Goal: Task Accomplishment & Management: Manage account settings

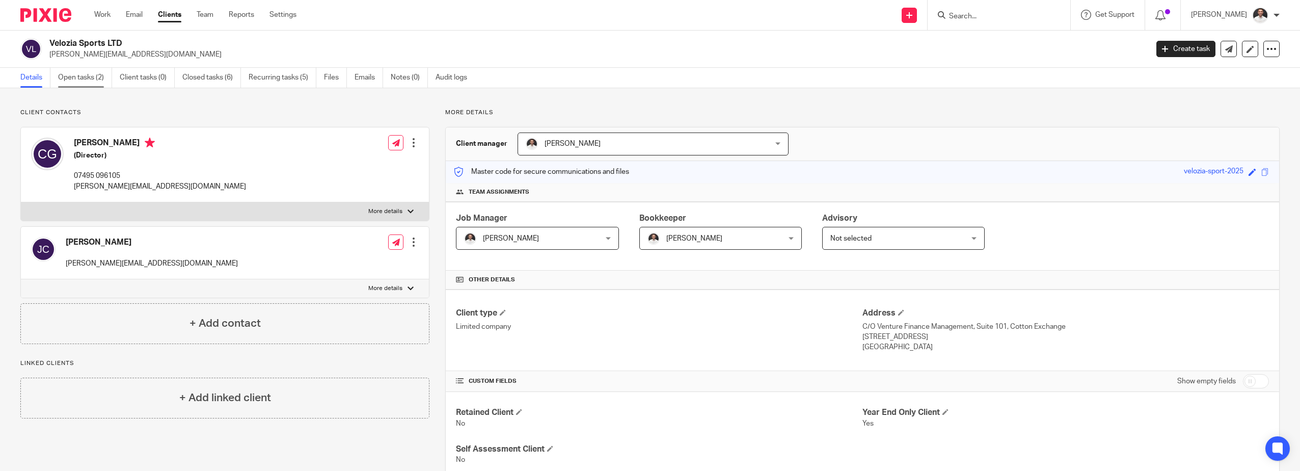
click at [89, 78] on link "Open tasks (2)" at bounding box center [85, 78] width 54 height 20
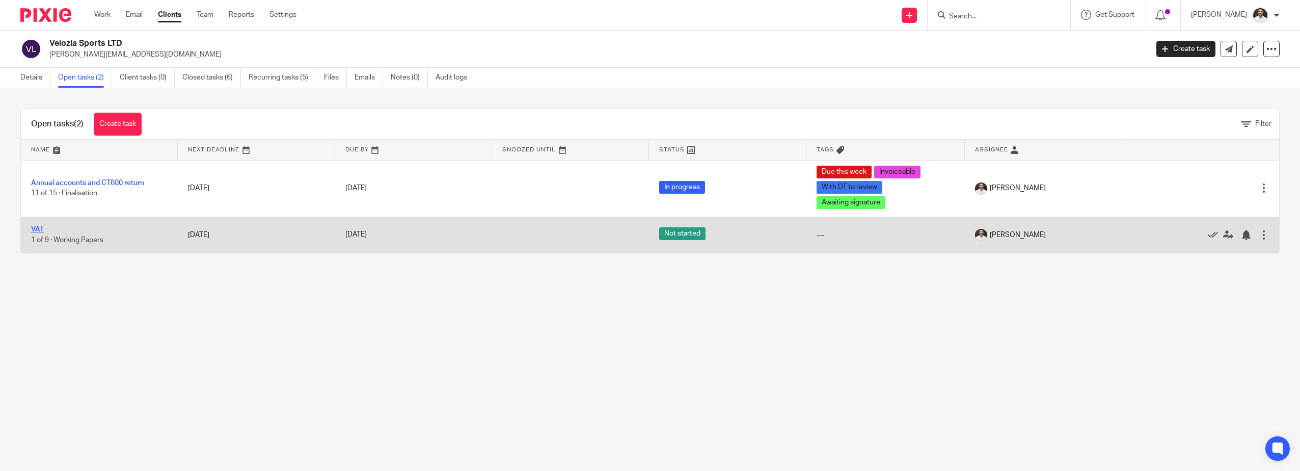
click at [40, 229] on link "VAT" at bounding box center [37, 229] width 13 height 7
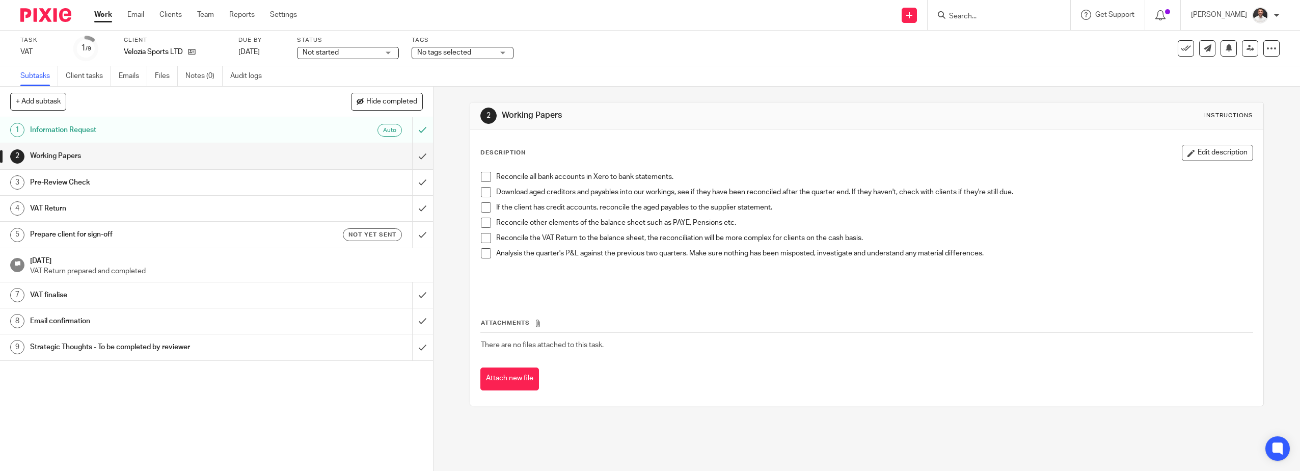
click at [368, 57] on span "Not started" at bounding box center [341, 52] width 76 height 11
click at [337, 87] on span "In progress" at bounding box center [322, 89] width 36 height 7
click at [455, 53] on span "No tags selected" at bounding box center [444, 52] width 54 height 7
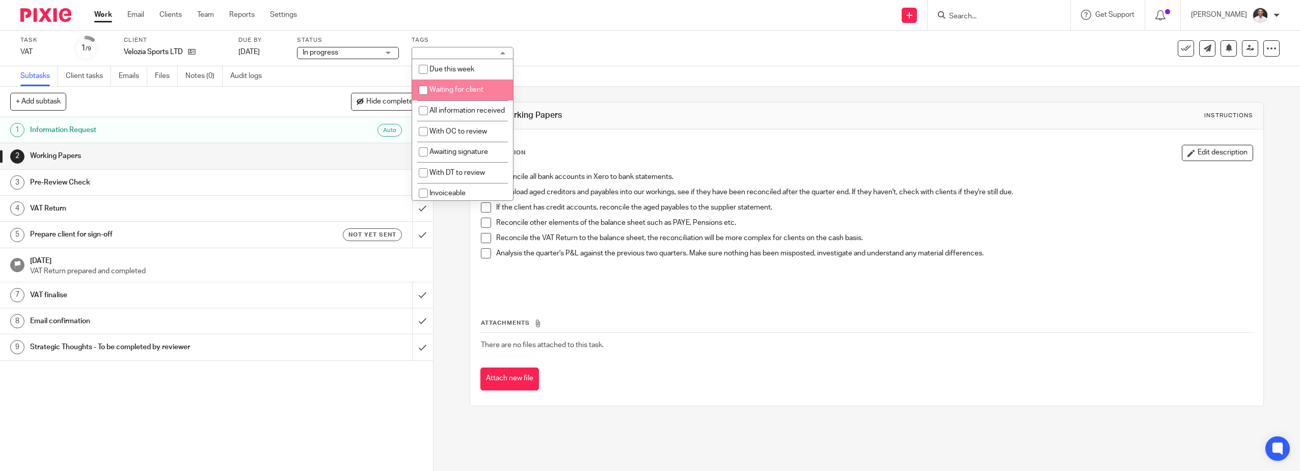
click at [451, 94] on li "Waiting for client" at bounding box center [462, 89] width 101 height 21
checkbox input "true"
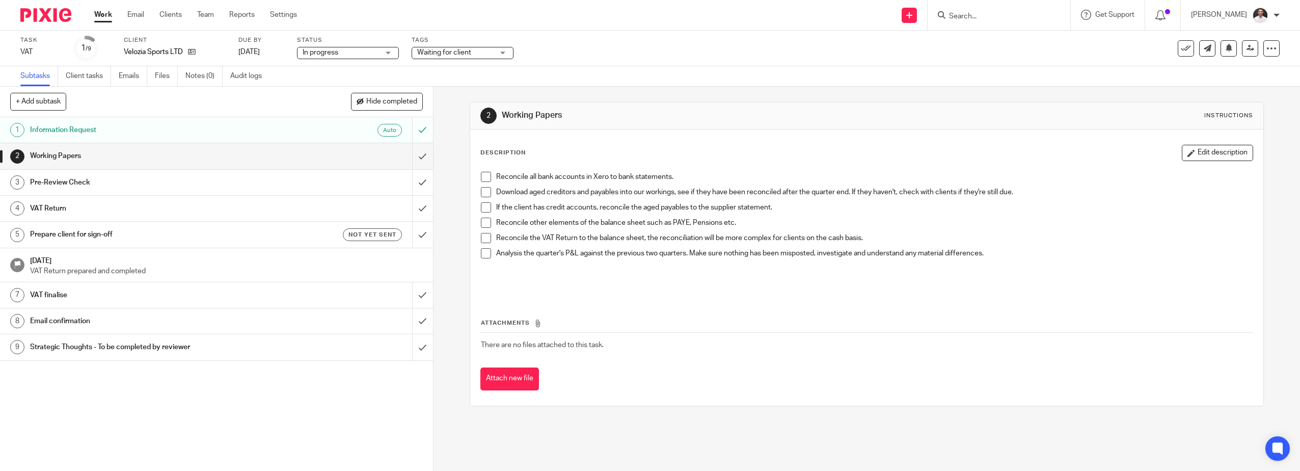
drag, startPoint x: 726, startPoint y: 162, endPoint x: 696, endPoint y: 168, distance: 30.2
click at [722, 163] on div "Description Edit description Reconcile all bank accounts in Xero to bank statem…" at bounding box center [866, 221] width 773 height 153
click at [482, 178] on span at bounding box center [486, 177] width 10 height 10
drag, startPoint x: 482, startPoint y: 193, endPoint x: 480, endPoint y: 199, distance: 6.6
click at [482, 194] on span at bounding box center [486, 192] width 10 height 10
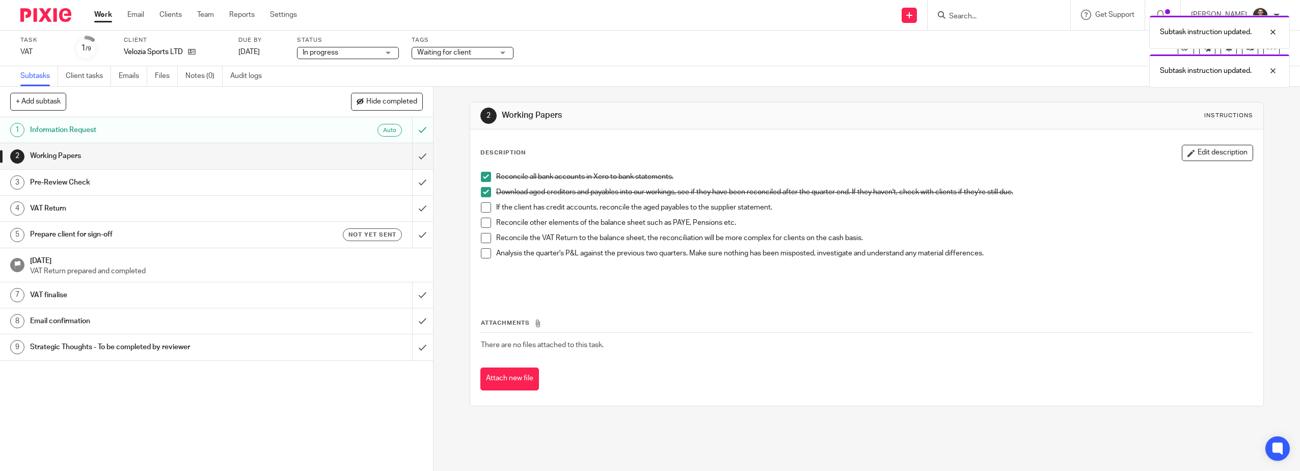
click at [481, 208] on span at bounding box center [486, 207] width 10 height 10
click at [481, 221] on span at bounding box center [486, 223] width 10 height 10
drag, startPoint x: 483, startPoint y: 234, endPoint x: 482, endPoint y: 254, distance: 19.9
click at [482, 235] on span at bounding box center [486, 238] width 10 height 10
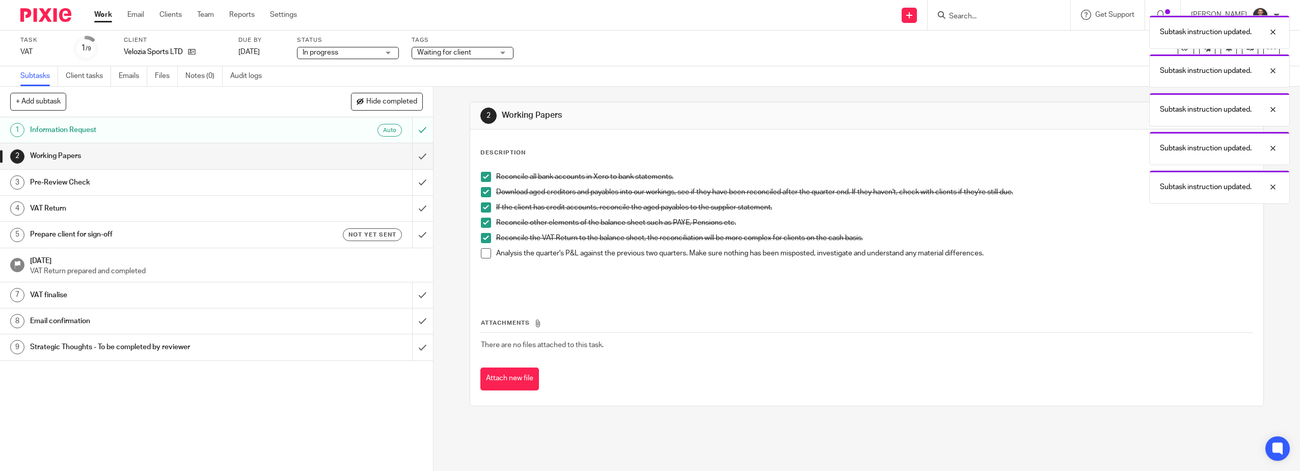
click at [482, 255] on span at bounding box center [486, 253] width 10 height 10
click at [412, 160] on input "submit" at bounding box center [216, 155] width 433 height 25
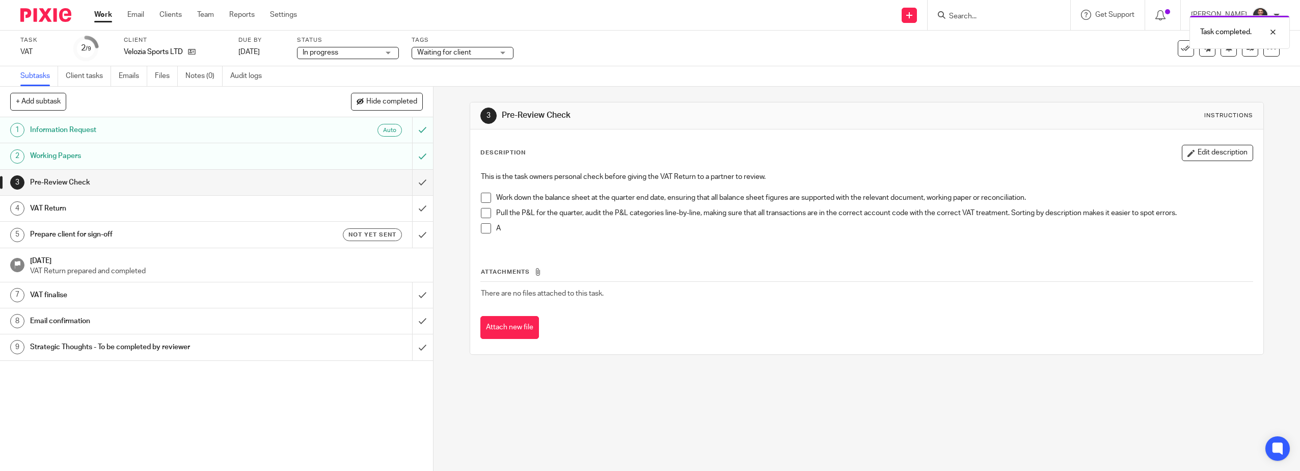
click at [44, 19] on img at bounding box center [45, 15] width 51 height 14
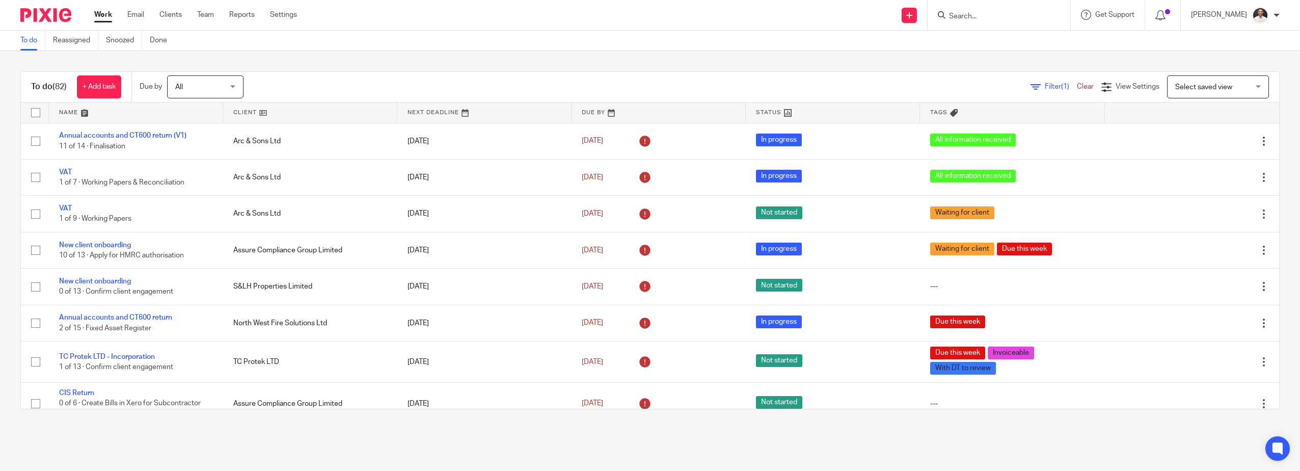
click at [978, 19] on input "Search" at bounding box center [994, 16] width 92 height 9
type input "velozia"
click at [1028, 46] on link at bounding box center [1042, 48] width 192 height 32
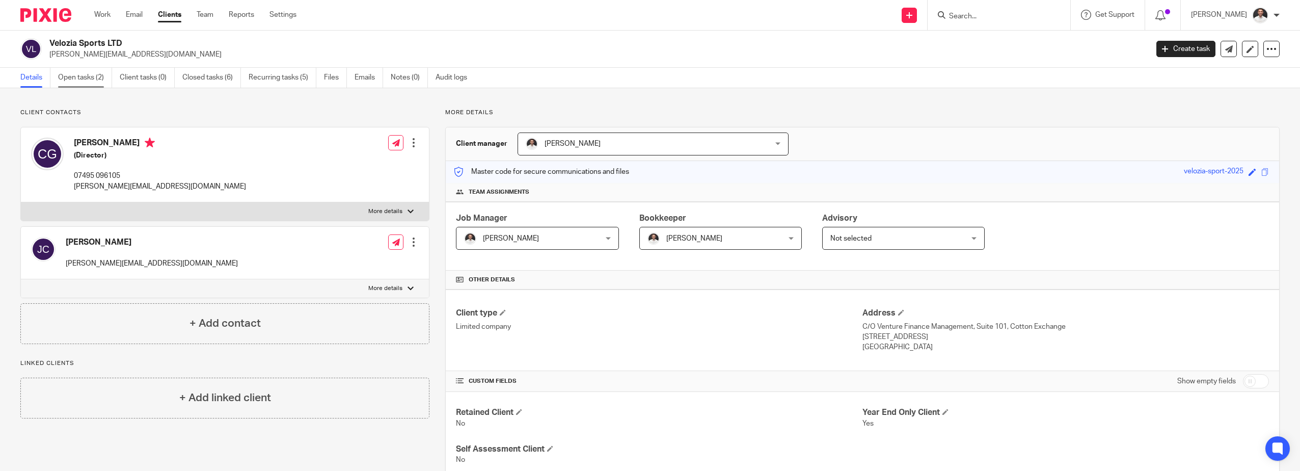
click at [86, 69] on link "Open tasks (2)" at bounding box center [85, 78] width 54 height 20
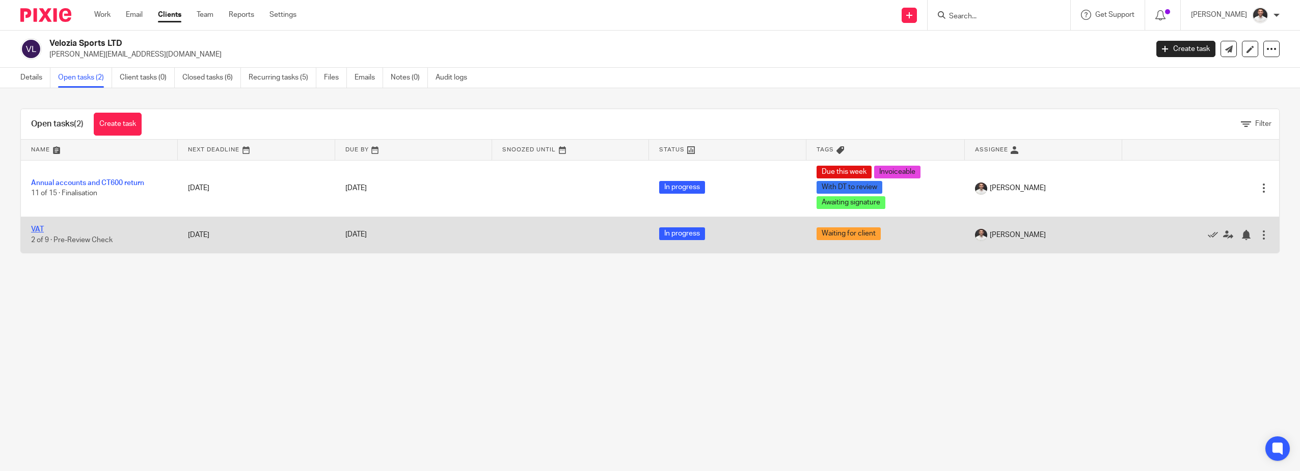
click at [33, 231] on link "VAT" at bounding box center [37, 229] width 13 height 7
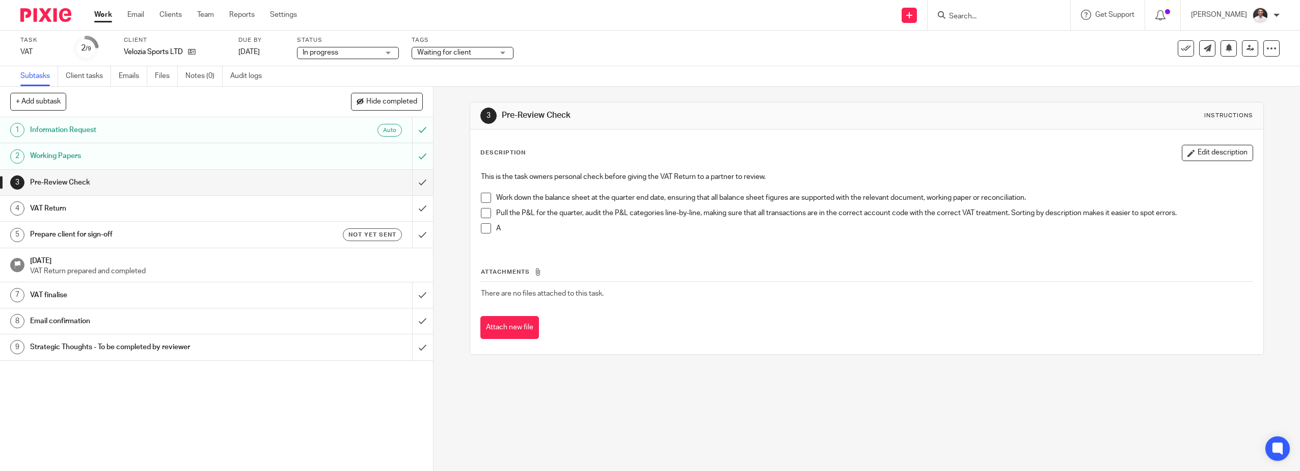
click at [467, 53] on span "Waiting for client" at bounding box center [444, 52] width 54 height 7
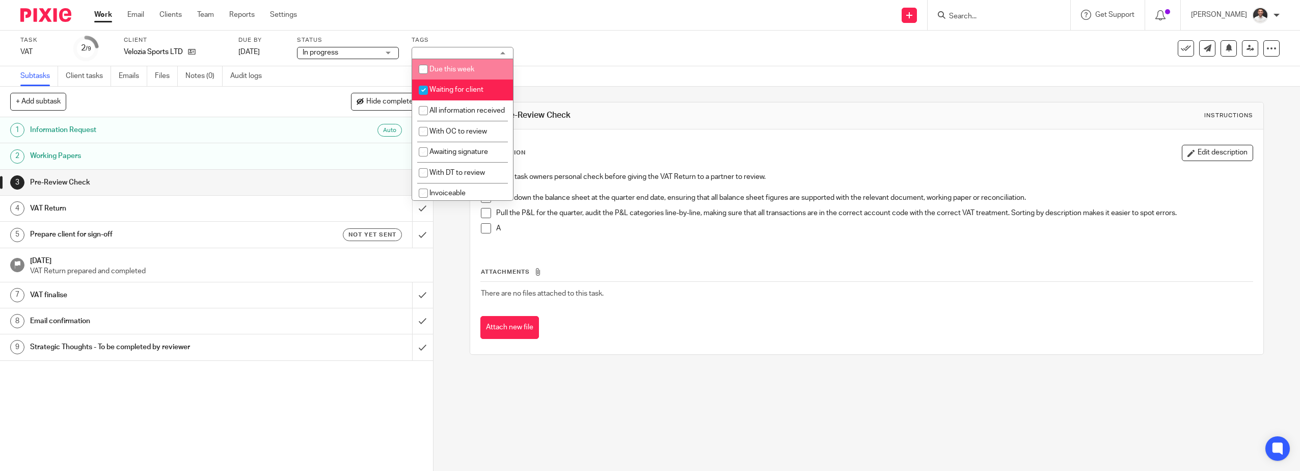
click at [445, 57] on div "Waiting for client" at bounding box center [463, 53] width 102 height 12
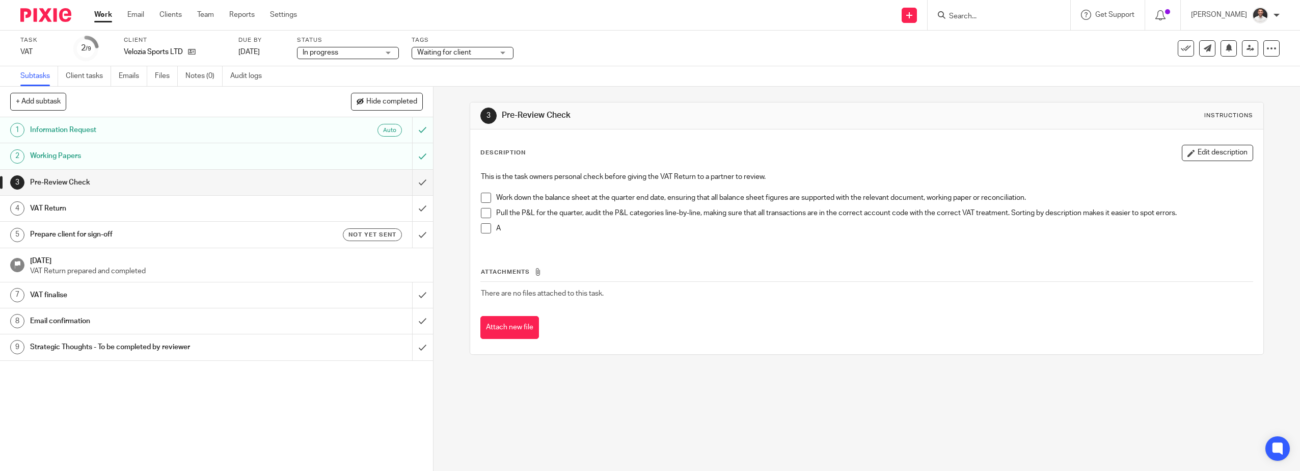
click at [474, 56] on span "Waiting for client" at bounding box center [455, 52] width 76 height 11
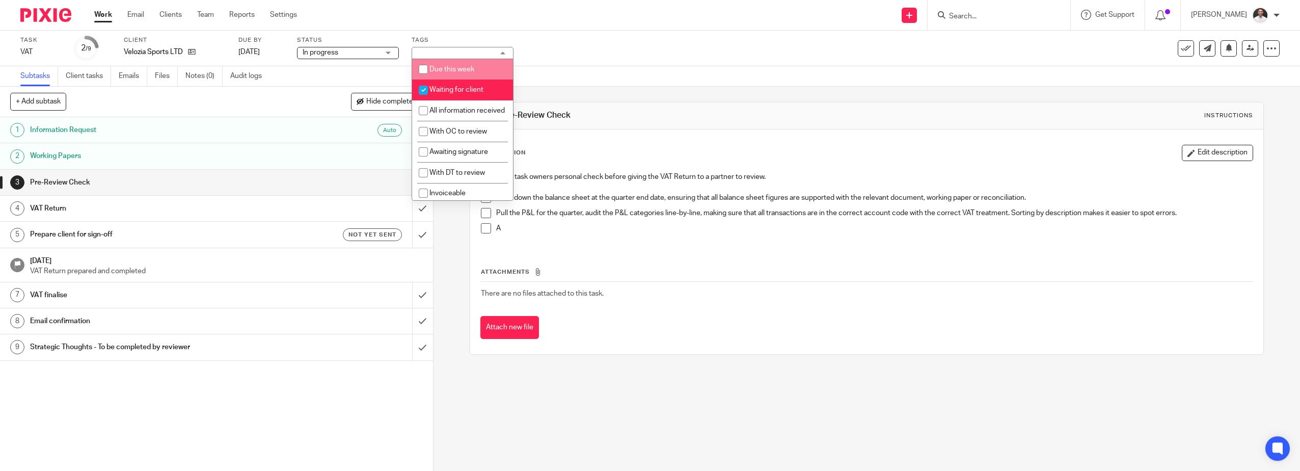
click at [452, 72] on span "Due this week" at bounding box center [451, 69] width 45 height 7
checkbox input "true"
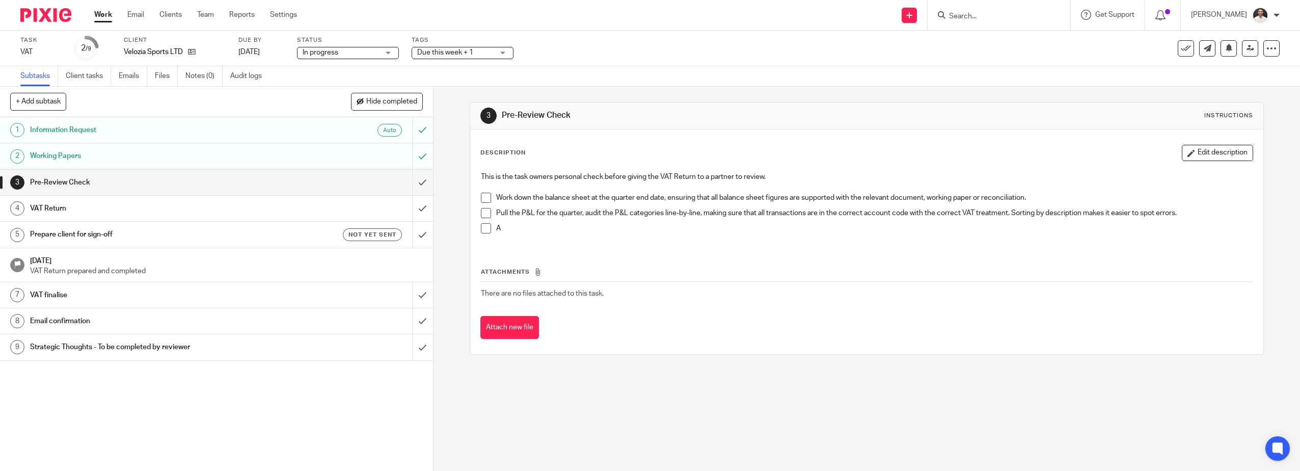
drag, startPoint x: 607, startPoint y: 75, endPoint x: 409, endPoint y: 75, distance: 198.2
click at [599, 75] on div "Subtasks Client tasks Emails Files Notes (0) Audit logs" at bounding box center [650, 76] width 1300 height 20
click at [57, 24] on div at bounding box center [42, 15] width 84 height 30
click at [59, 18] on img at bounding box center [45, 15] width 51 height 14
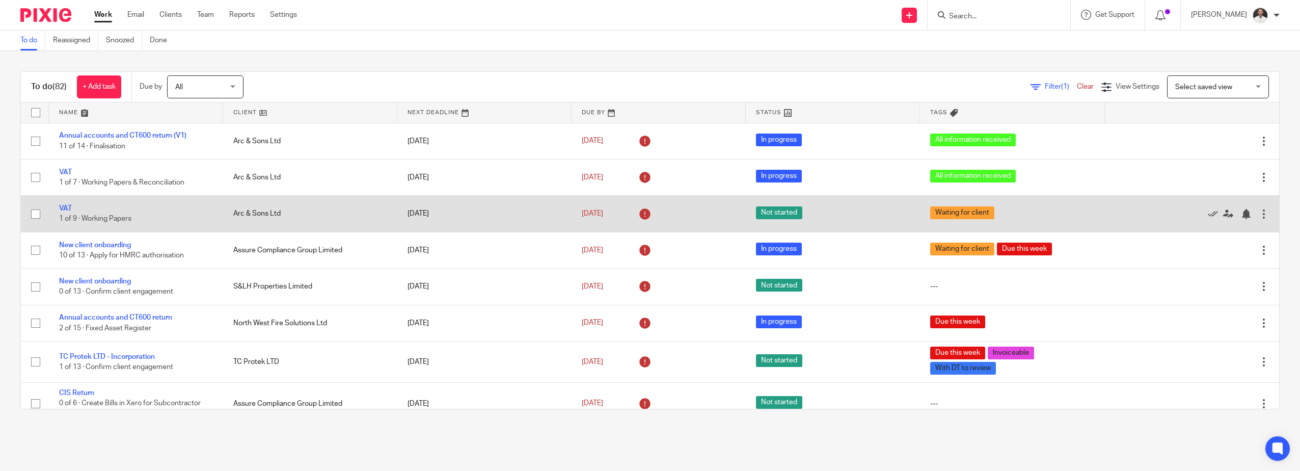
scroll to position [170, 0]
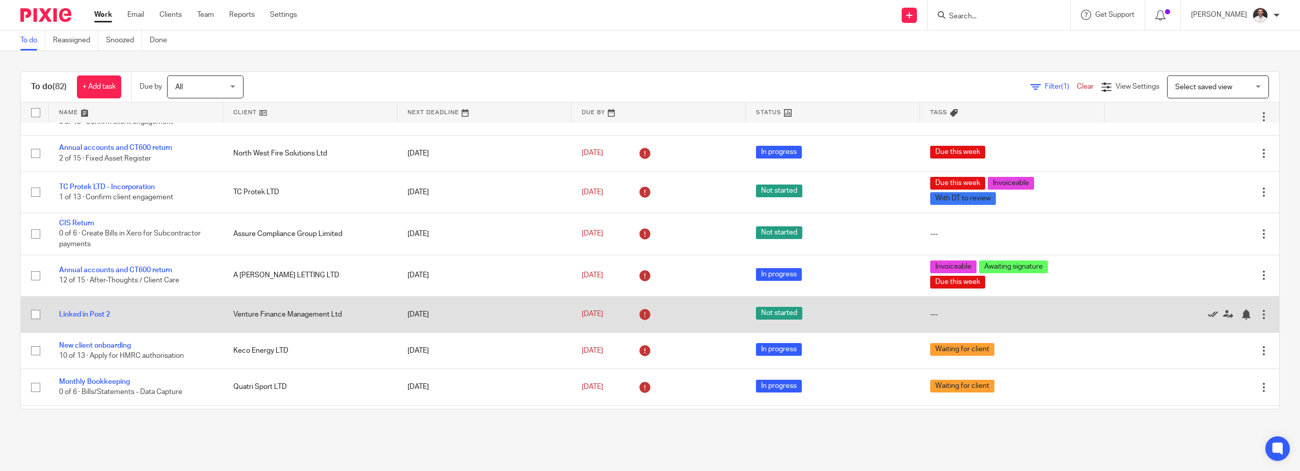
click at [1208, 314] on icon at bounding box center [1213, 314] width 10 height 10
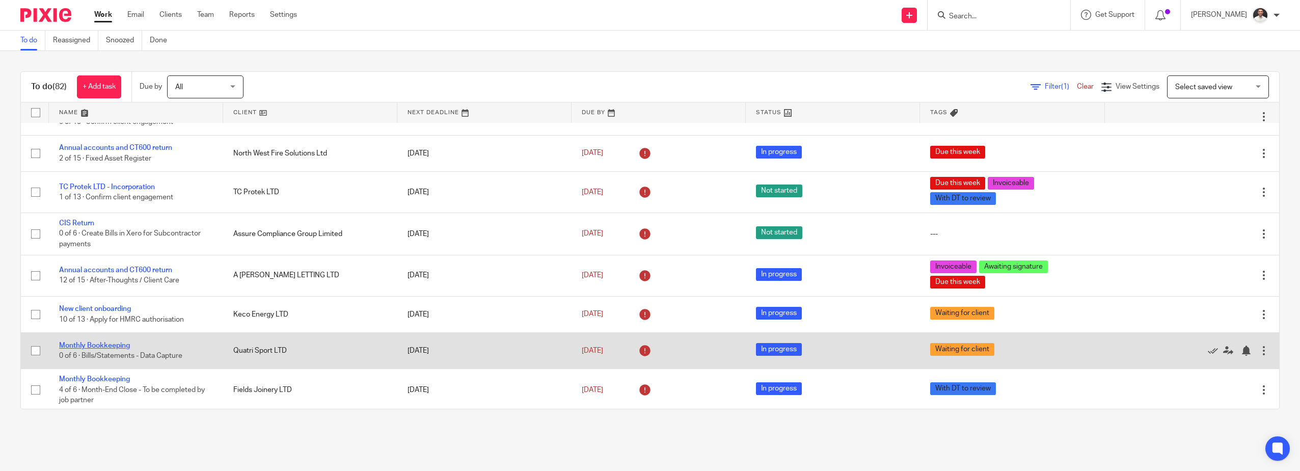
click at [95, 345] on link "Monthly Bookkeeping" at bounding box center [94, 345] width 71 height 7
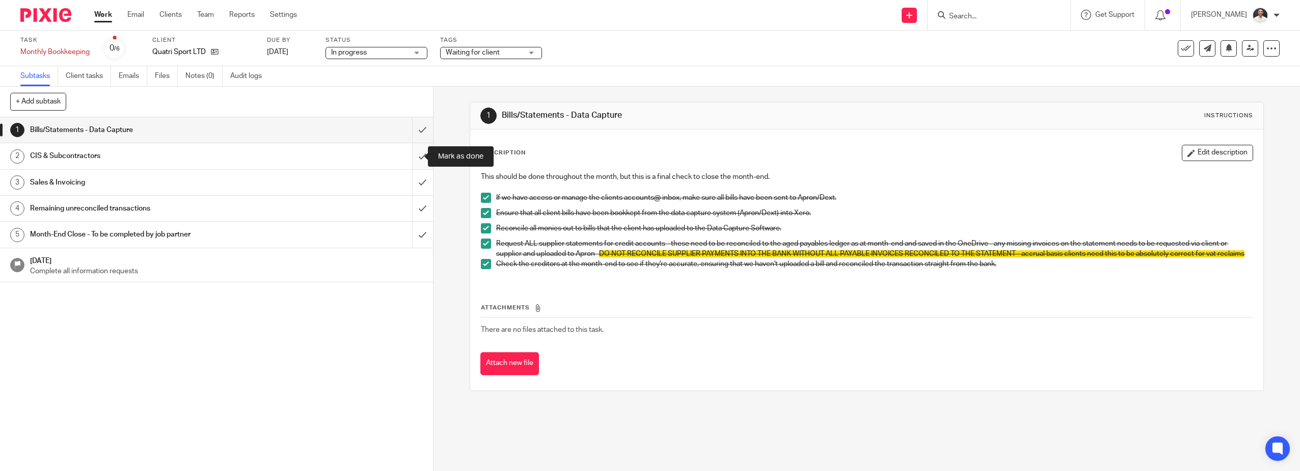
click at [410, 155] on input "submit" at bounding box center [216, 155] width 433 height 25
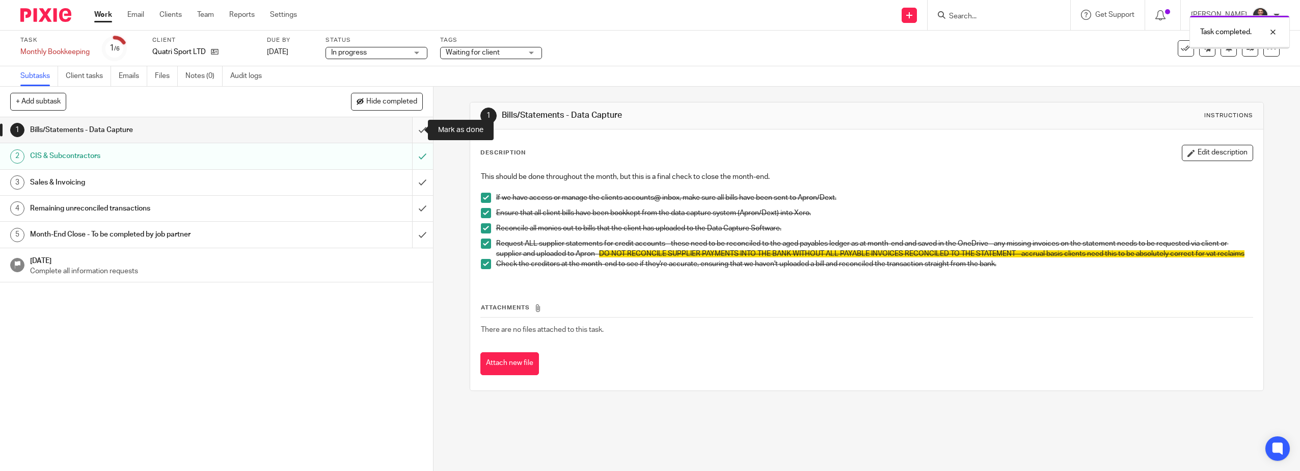
click at [411, 128] on input "submit" at bounding box center [216, 129] width 433 height 25
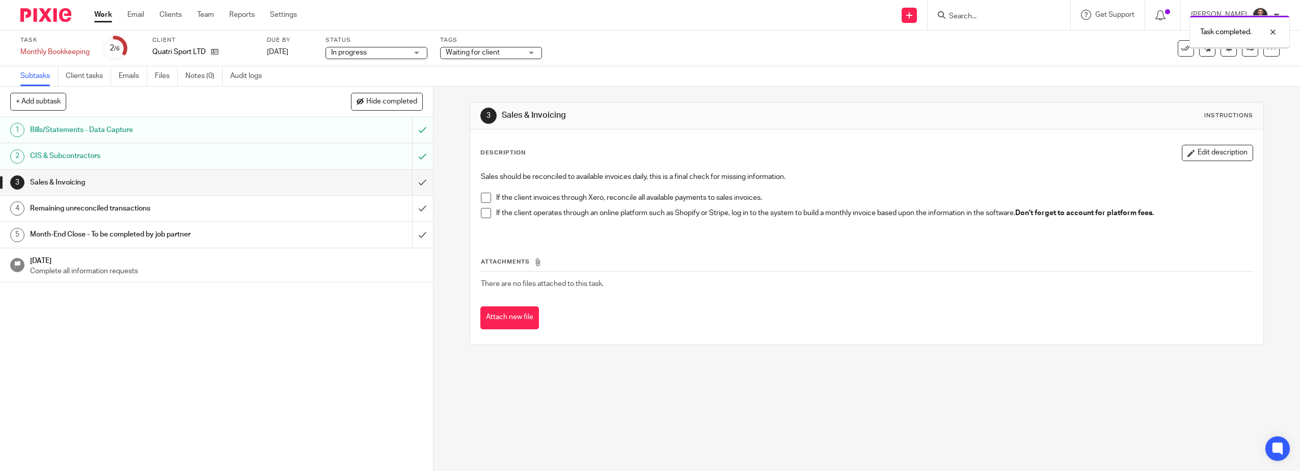
click at [412, 181] on input "submit" at bounding box center [216, 182] width 433 height 25
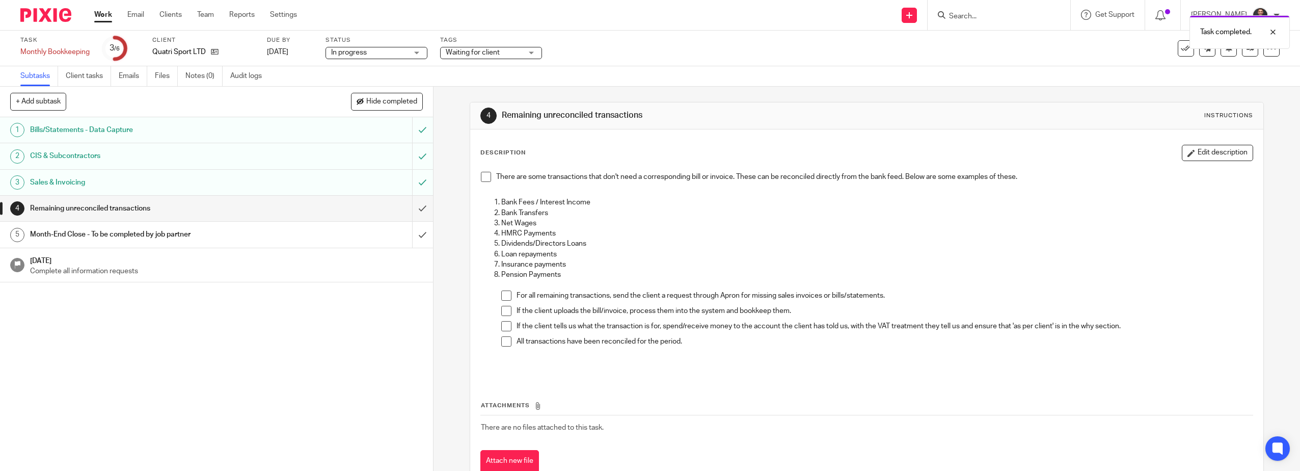
click at [481, 176] on span at bounding box center [486, 177] width 10 height 10
click at [504, 294] on span at bounding box center [506, 295] width 10 height 10
click at [504, 313] on span at bounding box center [506, 311] width 10 height 10
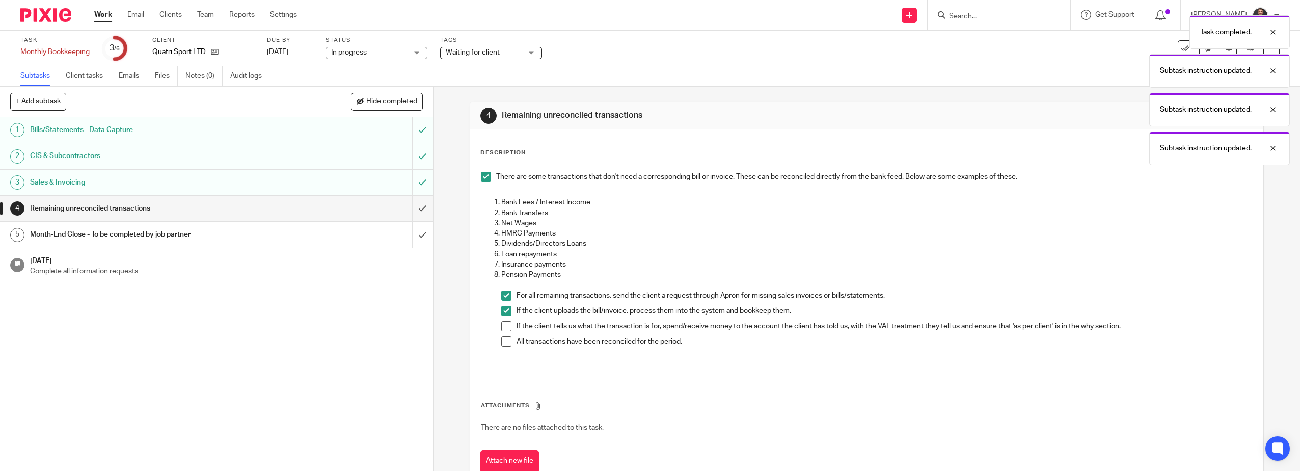
click at [505, 324] on span at bounding box center [506, 326] width 10 height 10
click at [503, 344] on span at bounding box center [506, 341] width 10 height 10
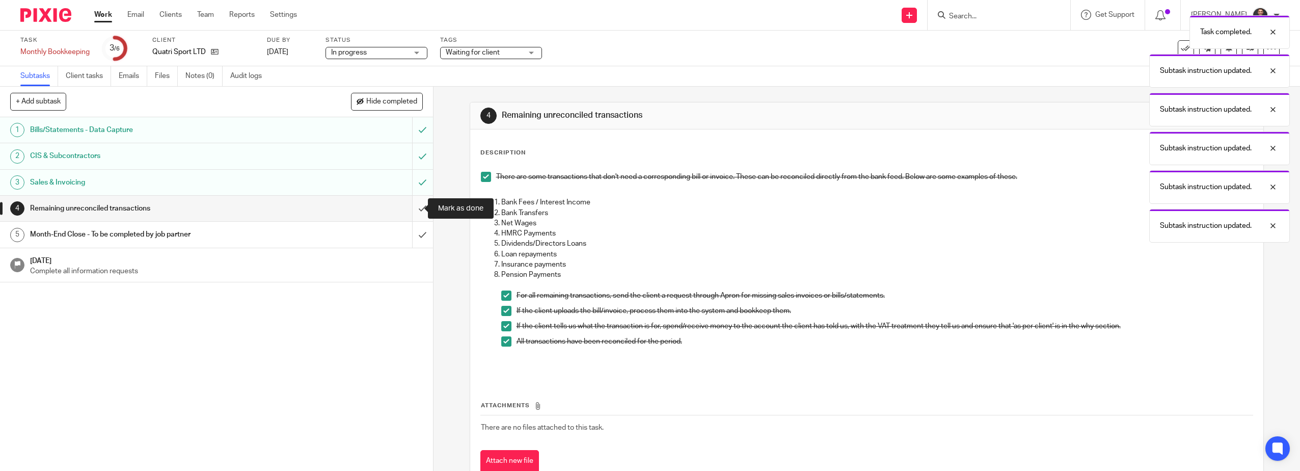
click at [413, 210] on input "submit" at bounding box center [216, 208] width 433 height 25
click at [57, 16] on img at bounding box center [45, 15] width 51 height 14
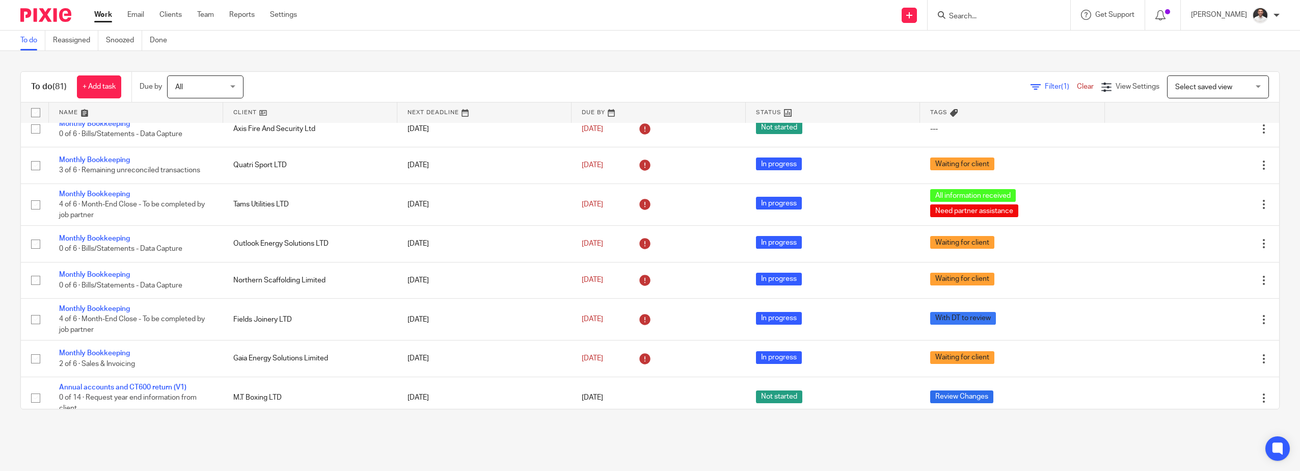
scroll to position [476, 0]
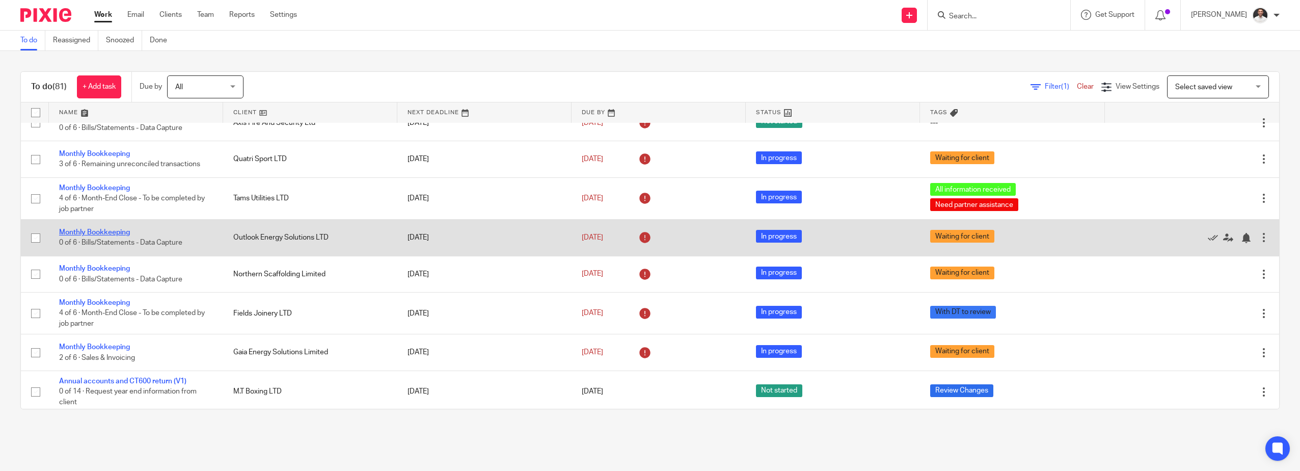
click at [129, 229] on link "Monthly Bookkeeping" at bounding box center [94, 232] width 71 height 7
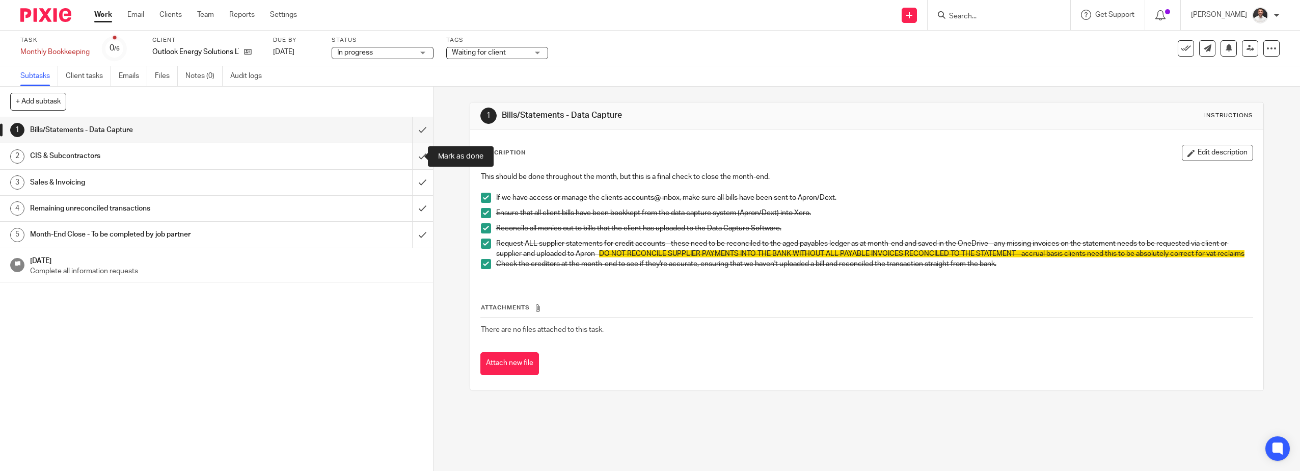
click at [414, 151] on input "submit" at bounding box center [216, 155] width 433 height 25
click at [413, 133] on input "submit" at bounding box center [216, 129] width 433 height 25
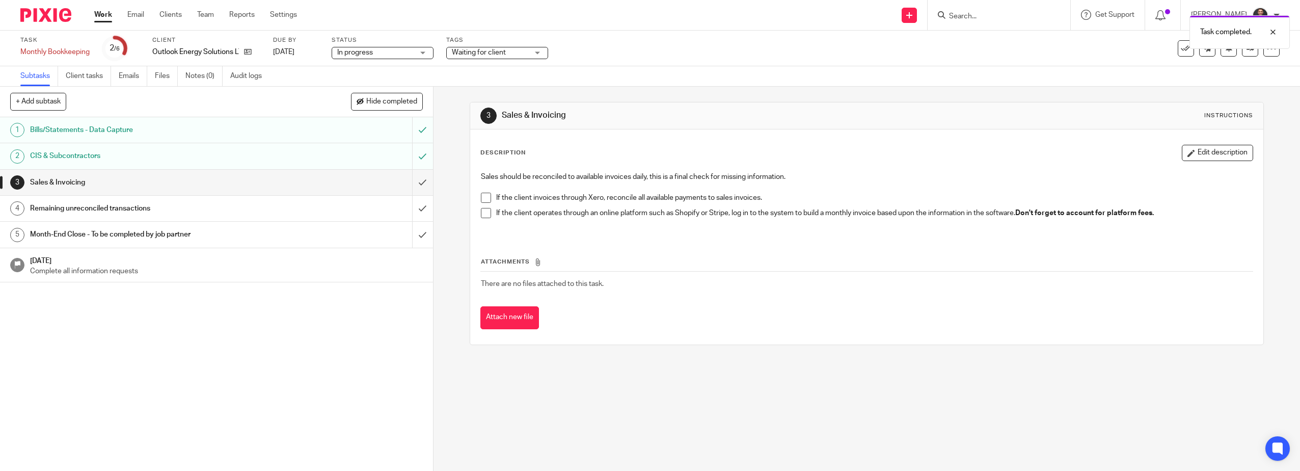
click at [484, 196] on span at bounding box center [486, 198] width 10 height 10
click at [483, 214] on span at bounding box center [486, 213] width 10 height 10
click at [414, 184] on input "submit" at bounding box center [216, 182] width 433 height 25
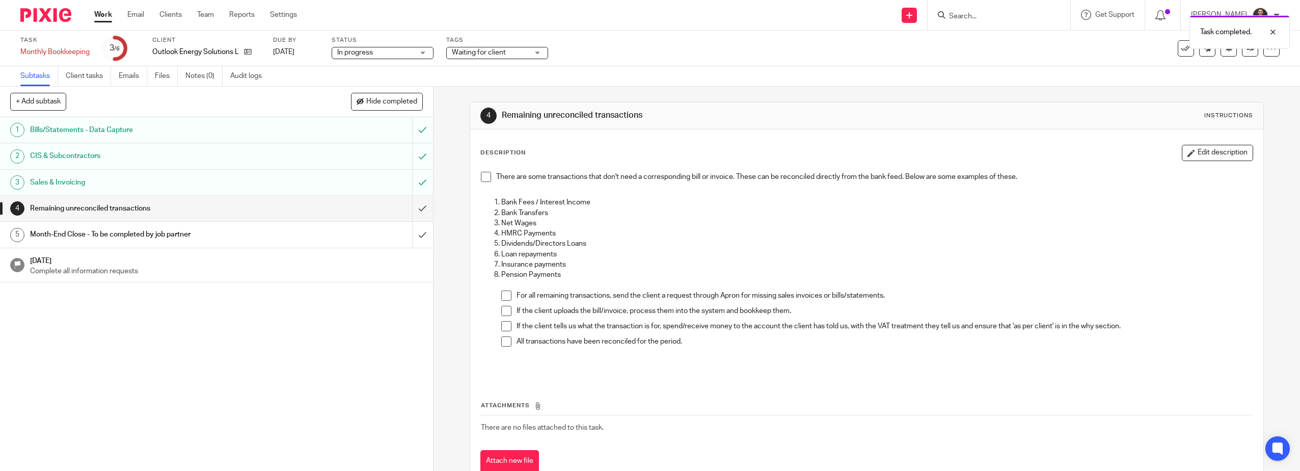
click at [481, 178] on span at bounding box center [486, 177] width 10 height 10
click at [45, 14] on img at bounding box center [45, 15] width 51 height 14
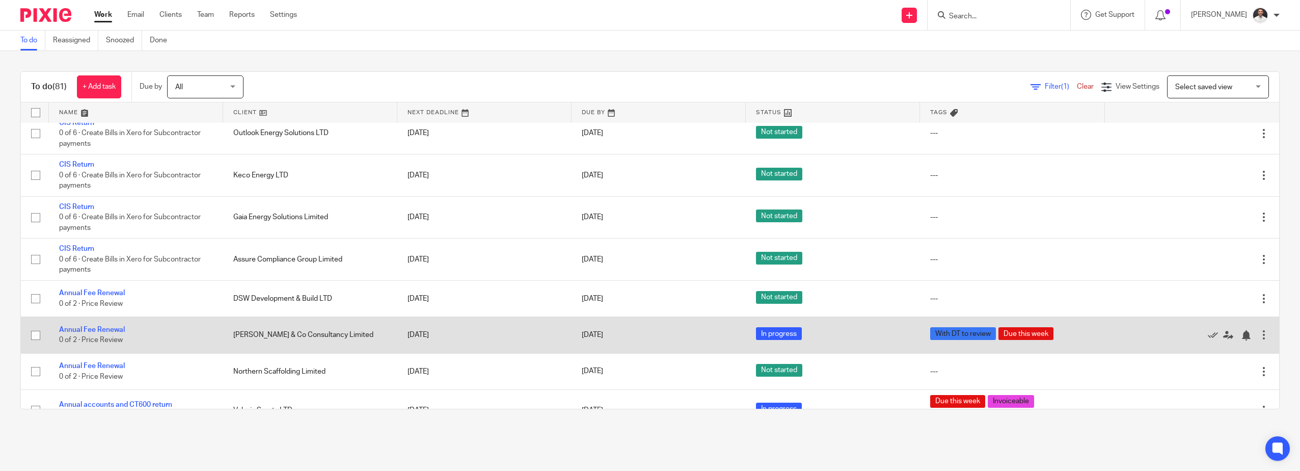
scroll to position [849, 0]
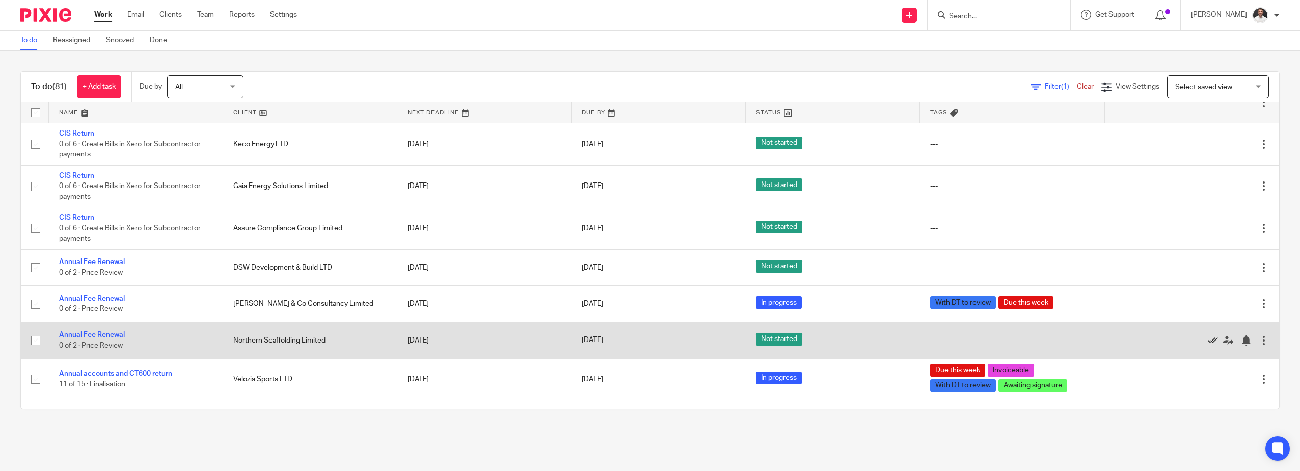
click at [1208, 338] on icon at bounding box center [1213, 340] width 10 height 10
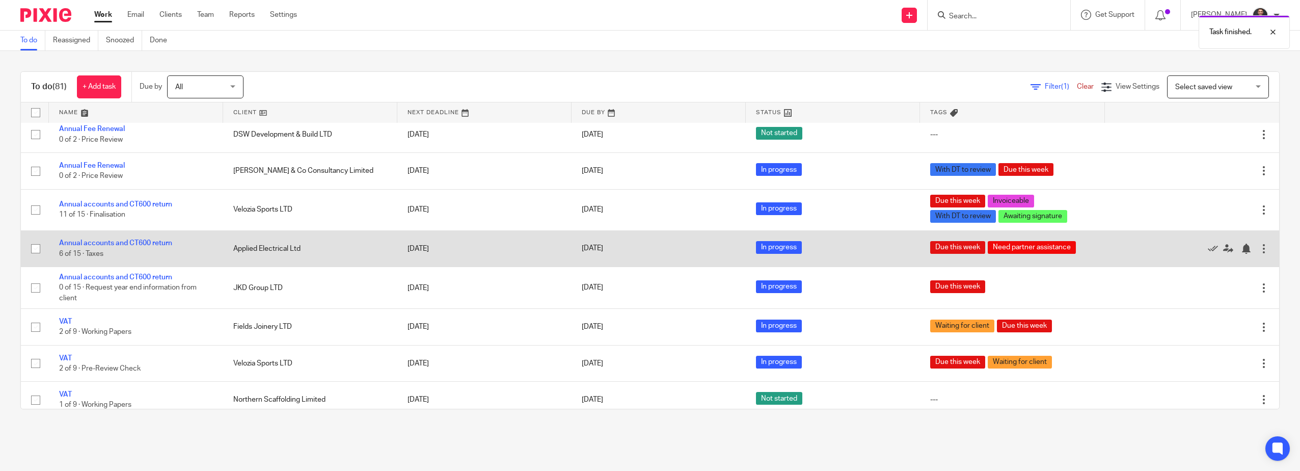
scroll to position [1019, 0]
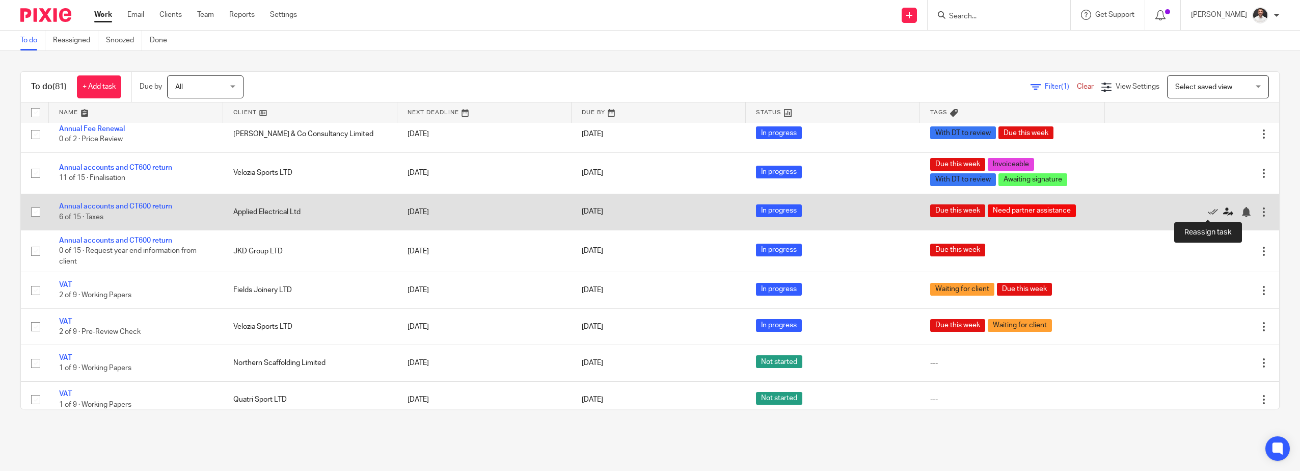
click at [1223, 211] on icon at bounding box center [1228, 212] width 10 height 10
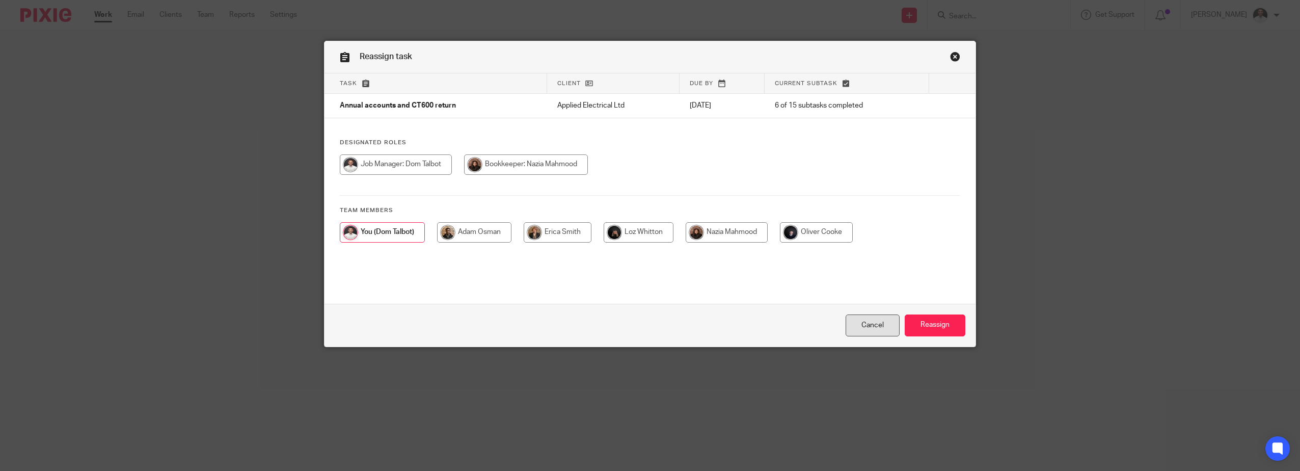
click at [884, 331] on link "Cancel" at bounding box center [873, 325] width 54 height 22
